Goal: Find specific page/section: Find specific page/section

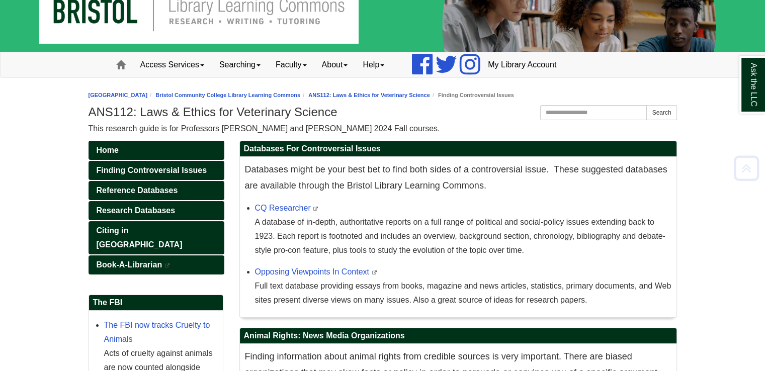
scroll to position [30, 0]
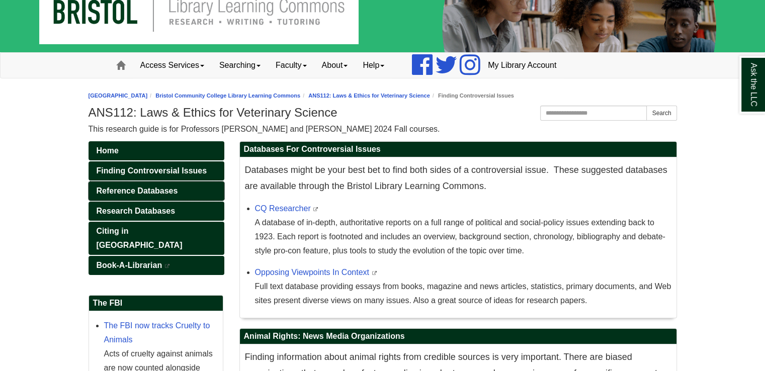
click at [196, 188] on link "Reference Databases" at bounding box center [157, 191] width 136 height 19
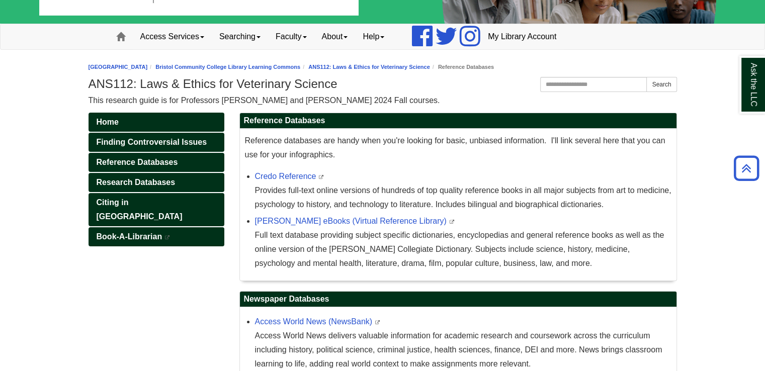
scroll to position [58, 0]
click at [148, 182] on span "Research Databases" at bounding box center [136, 182] width 79 height 9
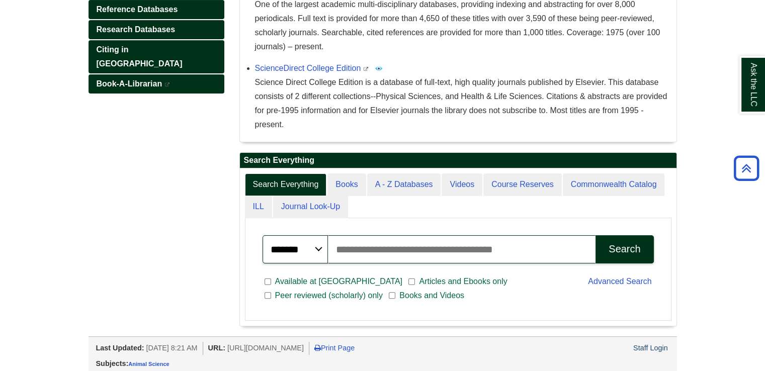
scroll to position [213, 0]
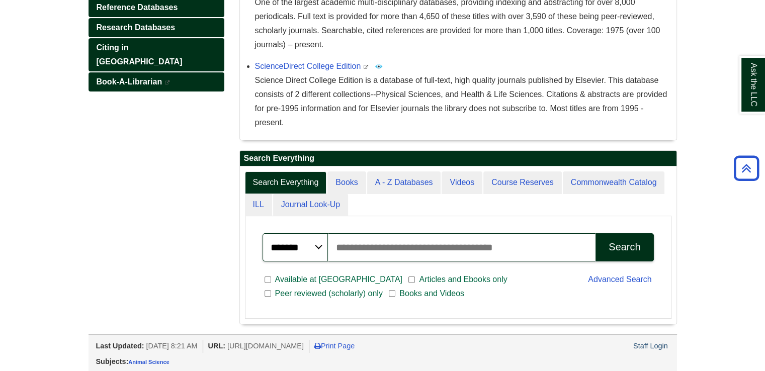
click at [154, 242] on div "Home Finding Controversial Issues Reference Databases Research Databases Citing…" at bounding box center [382, 146] width 603 height 377
